Goal: Navigation & Orientation: Find specific page/section

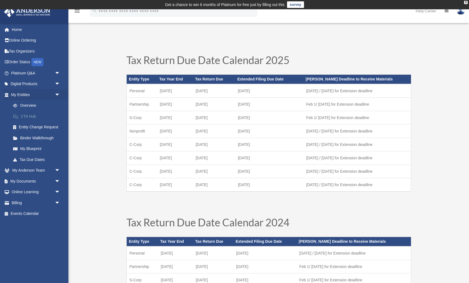
click at [16, 115] on span at bounding box center [18, 117] width 5 height 4
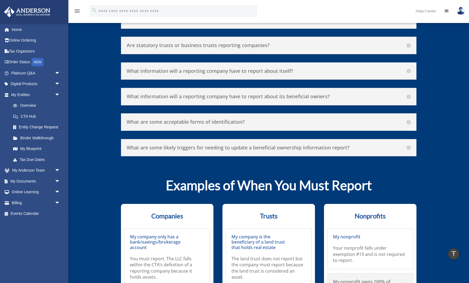
scroll to position [2719, 0]
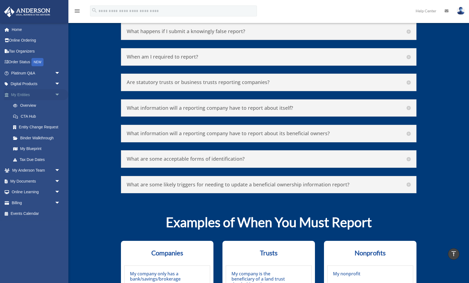
click at [59, 95] on span "arrow_drop_down" at bounding box center [60, 94] width 11 height 11
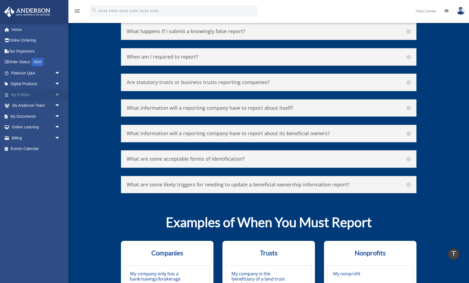
click at [59, 95] on span "arrow_drop_up" at bounding box center [60, 94] width 11 height 11
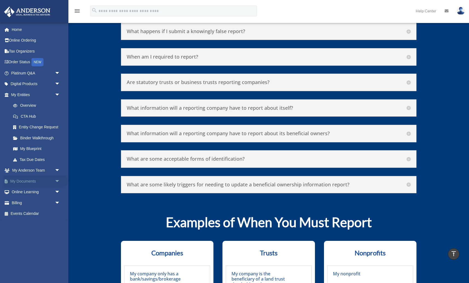
click at [58, 180] on span "arrow_drop_down" at bounding box center [60, 181] width 11 height 11
click at [36, 187] on link "Box" at bounding box center [38, 192] width 61 height 11
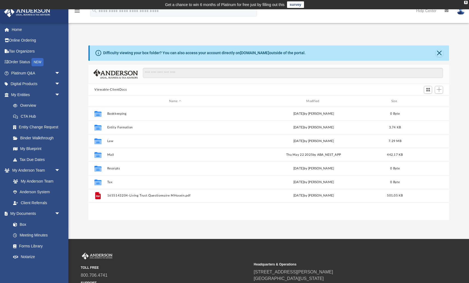
scroll to position [124, 360]
click at [33, 201] on link "Client Referrals" at bounding box center [37, 202] width 58 height 11
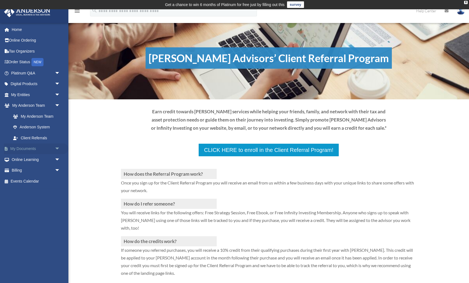
click at [55, 150] on span "arrow_drop_down" at bounding box center [60, 148] width 11 height 11
click at [28, 170] on link "Meeting Minutes" at bounding box center [38, 170] width 61 height 11
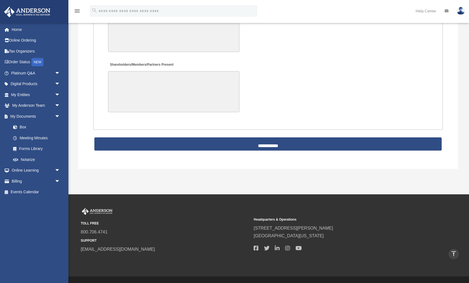
scroll to position [1171, 0]
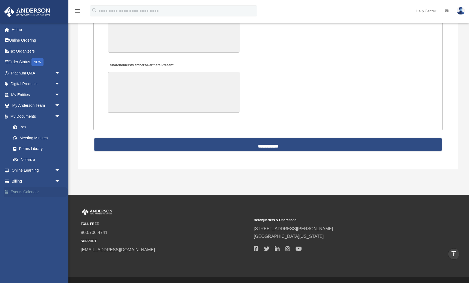
click at [41, 190] on link "Events Calendar" at bounding box center [36, 192] width 65 height 11
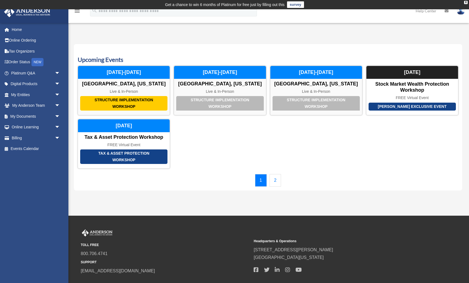
click at [275, 178] on link "2" at bounding box center [275, 180] width 12 height 13
